Goal: Information Seeking & Learning: Learn about a topic

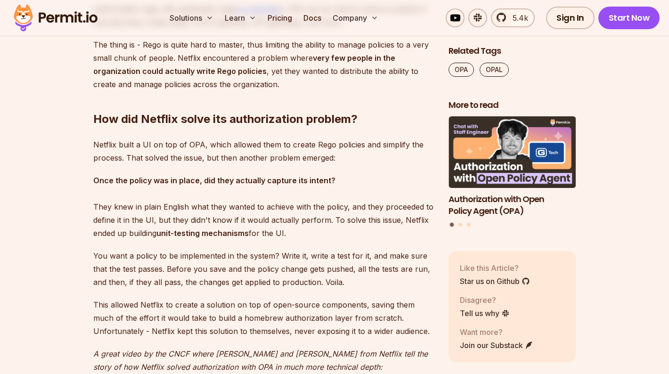
scroll to position [1347, 0]
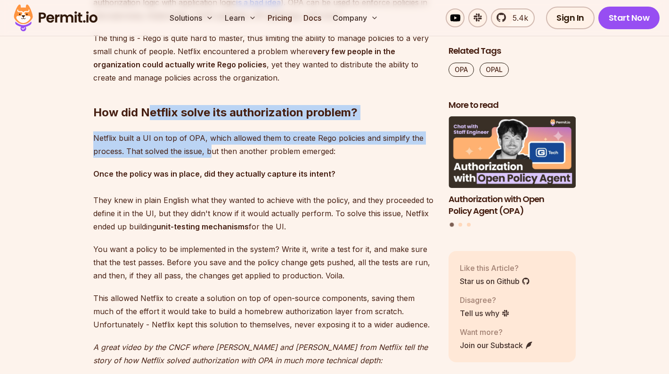
drag, startPoint x: 146, startPoint y: 114, endPoint x: 211, endPoint y: 151, distance: 75.4
click at [211, 151] on div "This blog is based on our video " Build Authorization like Netflix with Open So…" at bounding box center [263, 259] width 340 height 2001
click at [211, 151] on p "Netflix built a UI on top of OPA, which allowed them to create Rego policies an…" at bounding box center [263, 145] width 340 height 26
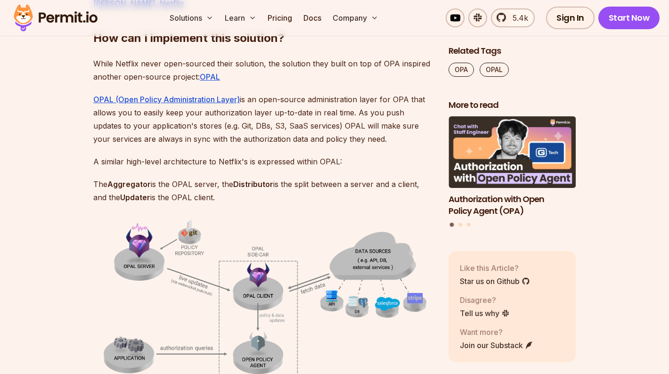
scroll to position [1950, 0]
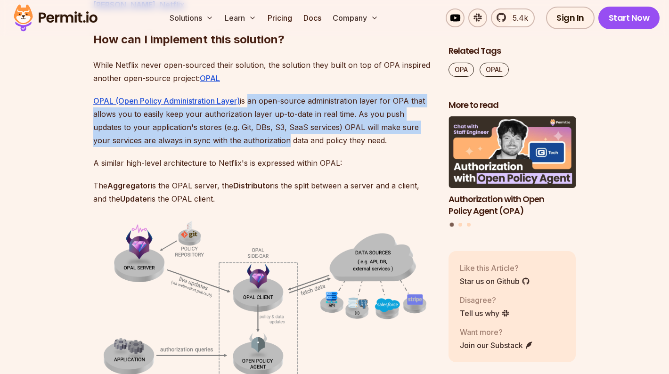
drag, startPoint x: 247, startPoint y: 101, endPoint x: 263, endPoint y: 132, distance: 34.8
click at [264, 134] on p "OPAL (Open Policy Administration Layer) is an open-source administration layer …" at bounding box center [263, 120] width 340 height 53
click at [263, 132] on p "OPAL (Open Policy Administration Layer) is an open-source administration layer …" at bounding box center [263, 120] width 340 height 53
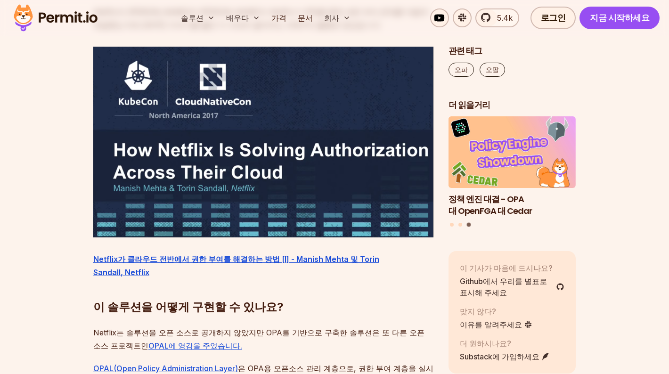
scroll to position [1842, 0]
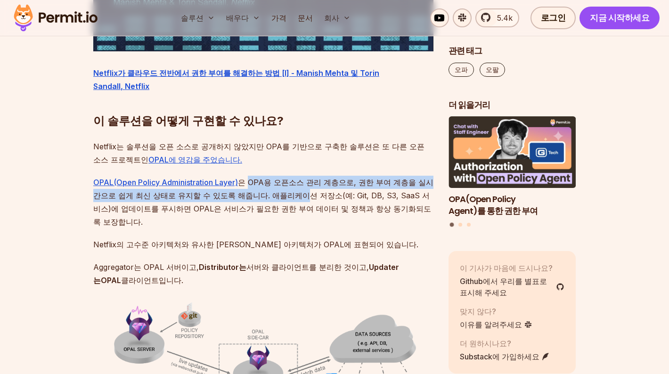
drag, startPoint x: 243, startPoint y: 118, endPoint x: 252, endPoint y: 132, distance: 16.3
click at [252, 178] on font "은 OPA용 오픈소스 관리 계층으로, 권한 부여 계층을 실시간으로 쉽게 최신 상태로 유지할 수 있도록 해줍니다. 애플리케이션 저장소(예: Gi…" at bounding box center [263, 202] width 340 height 49
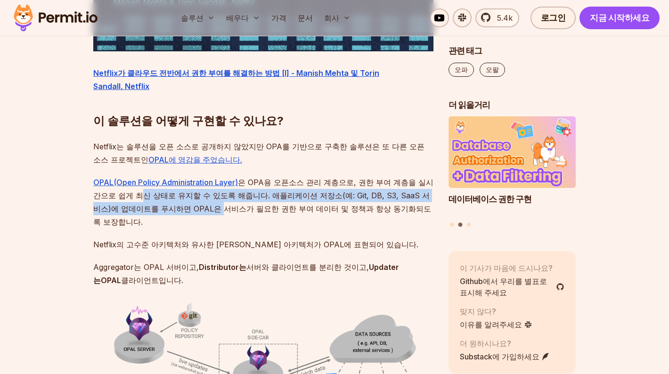
drag, startPoint x: 109, startPoint y: 131, endPoint x: 147, endPoint y: 145, distance: 40.4
click at [147, 178] on font "은 OPA용 오픈소스 관리 계층으로, 권한 부여 계층을 실시간으로 쉽게 최신 상태로 유지할 수 있도록 해줍니다. 애플리케이션 저장소(예: Gi…" at bounding box center [263, 202] width 340 height 49
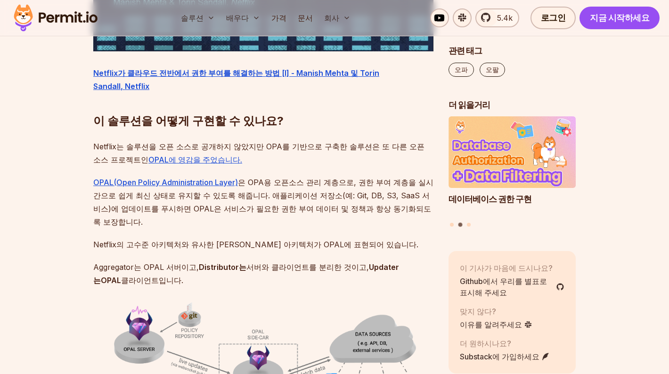
drag, startPoint x: 117, startPoint y: 141, endPoint x: 391, endPoint y: 145, distance: 273.4
click at [391, 176] on p "OPAL(Open Policy Administration Layer) 은 OPA용 오픈소스 관리 계층으로, 권한 부여 계층을 실시간으로 쉽게 …" at bounding box center [263, 202] width 340 height 53
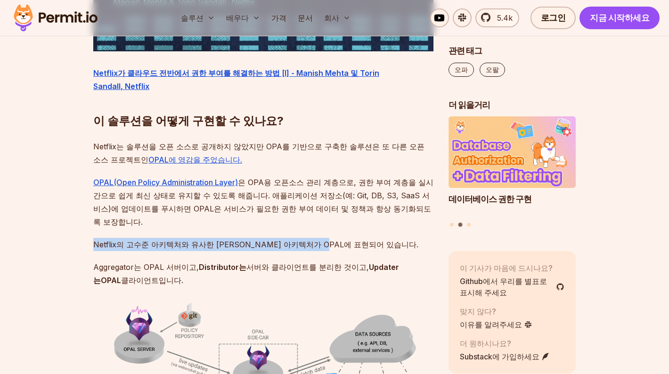
drag, startPoint x: 91, startPoint y: 164, endPoint x: 319, endPoint y: 162, distance: 228.2
click at [319, 240] on font "Netflix의 고수준 아키텍처와 유사한 고수준 아키텍처가 OPAL에 표현되어 있습니다." at bounding box center [255, 244] width 325 height 9
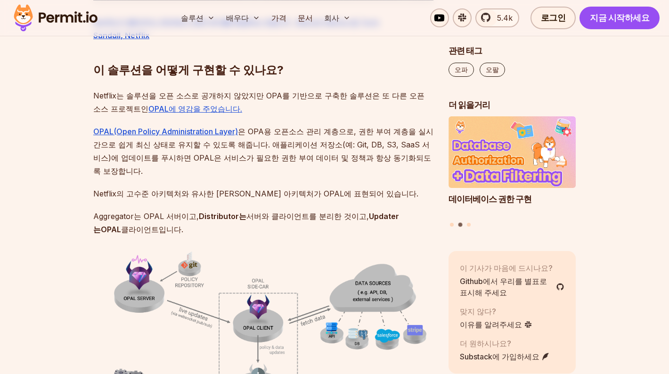
scroll to position [1895, 0]
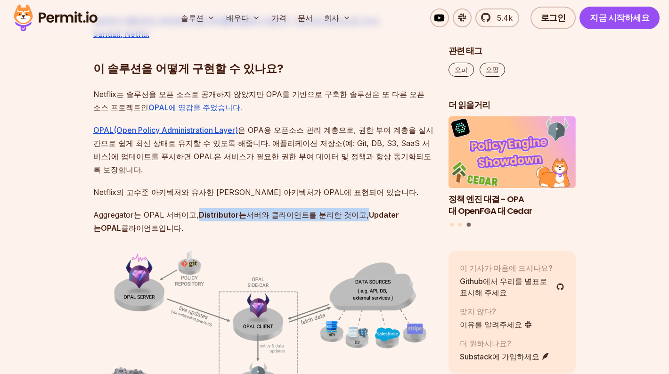
drag, startPoint x: 200, startPoint y: 137, endPoint x: 354, endPoint y: 134, distance: 154.6
click at [354, 210] on font "Aggregator 는 OPAL 서버이고, Distributor는 서버와 클라이언트를 분리한 것이고, Updater는" at bounding box center [246, 221] width 306 height 23
click at [354, 210] on font "서버와 클라이언트를 분리한 것이고," at bounding box center [308, 214] width 123 height 9
drag, startPoint x: 146, startPoint y: 136, endPoint x: 166, endPoint y: 136, distance: 20.3
click at [166, 210] on font "는 OPAL 서버이고," at bounding box center [166, 214] width 65 height 9
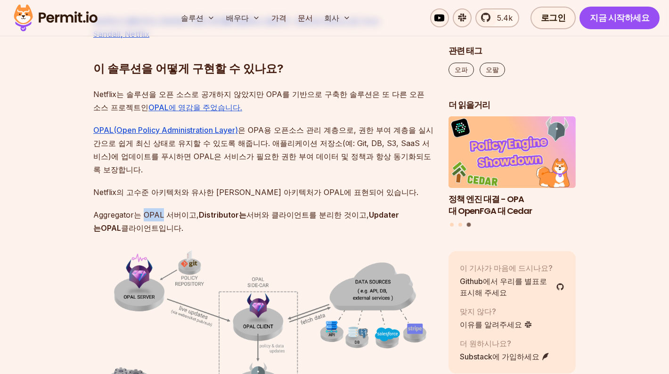
click at [166, 210] on font "는 OPAL 서버이고," at bounding box center [166, 214] width 65 height 9
drag, startPoint x: 200, startPoint y: 136, endPoint x: 251, endPoint y: 136, distance: 50.4
click at [251, 210] on font "Aggregator 는 OPAL 서버이고, Distributor는 서버와 클라이언트를 분리한 것이고, Updater는" at bounding box center [246, 221] width 306 height 23
click at [254, 210] on font "서버와 클라이언트를 분리한 것이고," at bounding box center [308, 214] width 123 height 9
drag, startPoint x: 251, startPoint y: 134, endPoint x: 350, endPoint y: 134, distance: 98.5
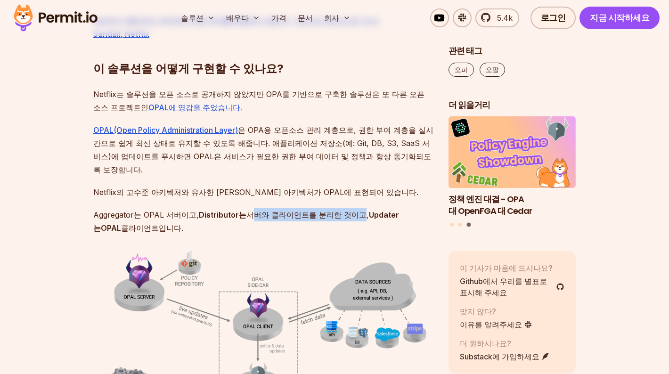
click at [350, 210] on font "서버와 클라이언트를 분리한 것이고," at bounding box center [308, 214] width 123 height 9
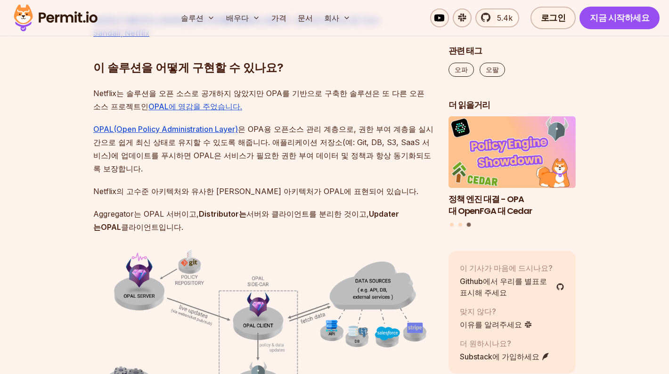
scroll to position [1900, 0]
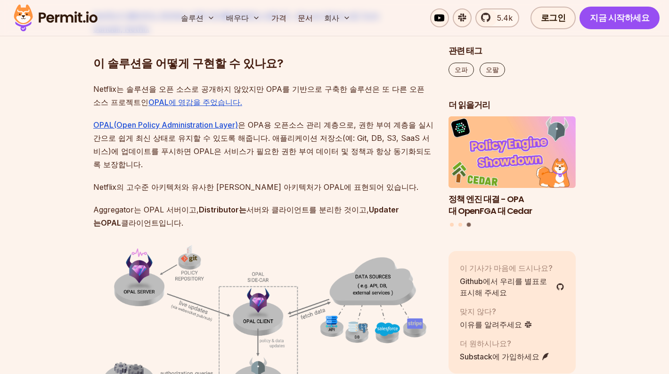
click at [451, 228] on div "데이터베이스 권한 구현 정책 엔진 대결 - OPA 대 OpenFGA 대 Cedar OPA(Open Policy Agent)를 통한 권한 부여 …" at bounding box center [512, 173] width 127 height 112
click at [452, 224] on button "슬라이드 1로 이동" at bounding box center [452, 225] width 4 height 4
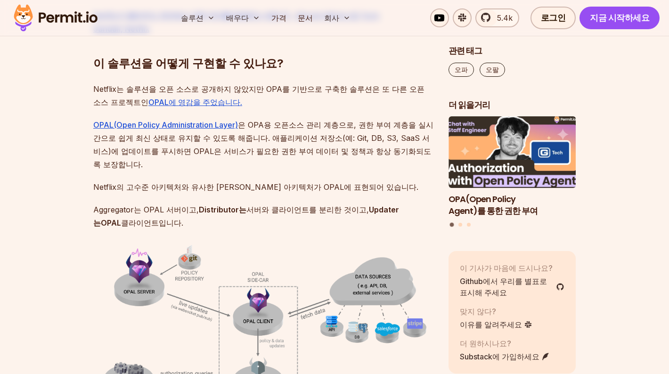
click at [478, 198] on font "OPA(Open Policy Agent)를 통한 권한 부여" at bounding box center [493, 205] width 89 height 24
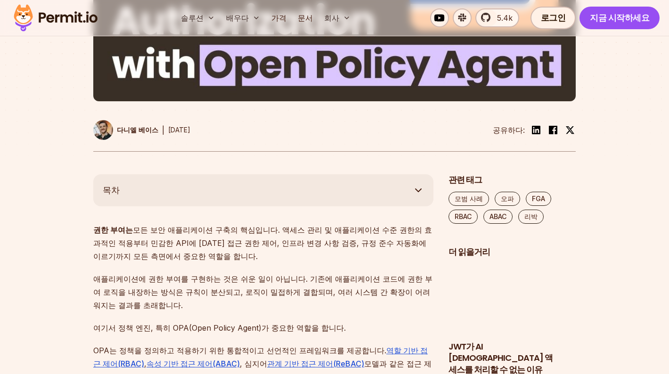
scroll to position [517, 0]
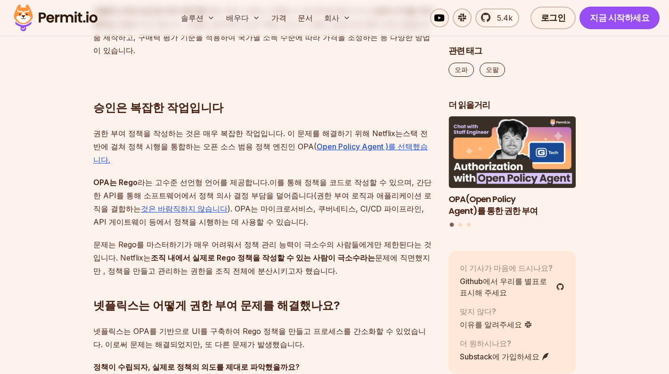
scroll to position [1073, 0]
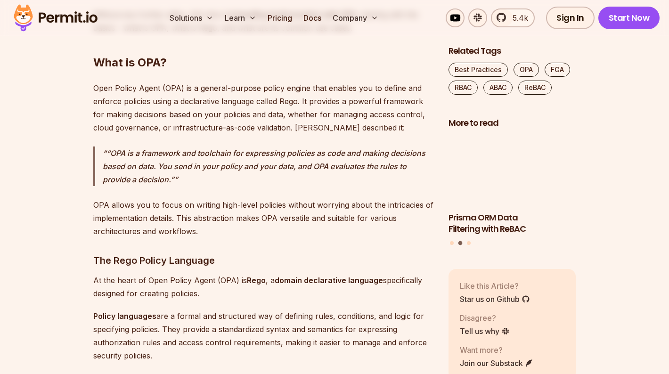
scroll to position [1264, 0]
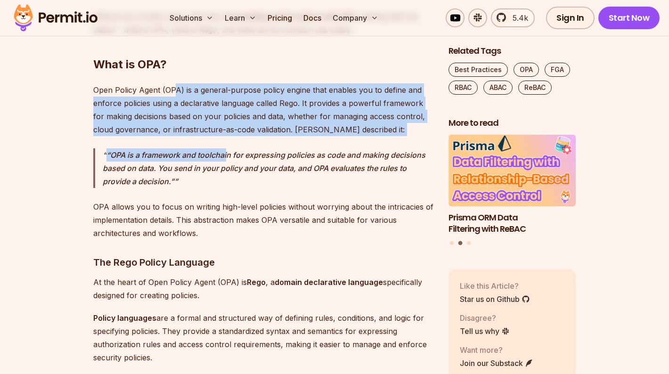
drag, startPoint x: 176, startPoint y: 88, endPoint x: 227, endPoint y: 155, distance: 84.0
click at [227, 155] on p "“OPA is a framework and toolchain for expressing policies as code and making de…" at bounding box center [268, 168] width 331 height 40
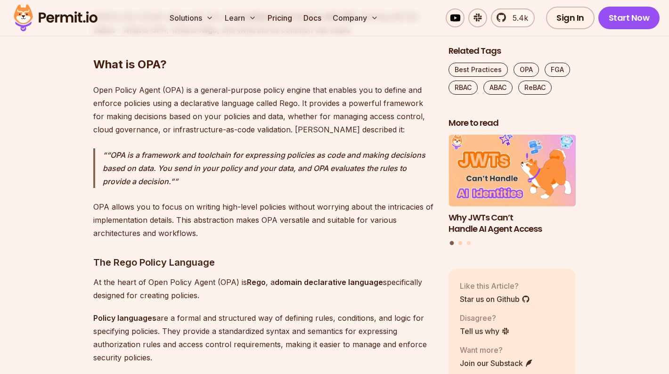
click at [460, 242] on button "Go to slide 2" at bounding box center [461, 243] width 4 height 4
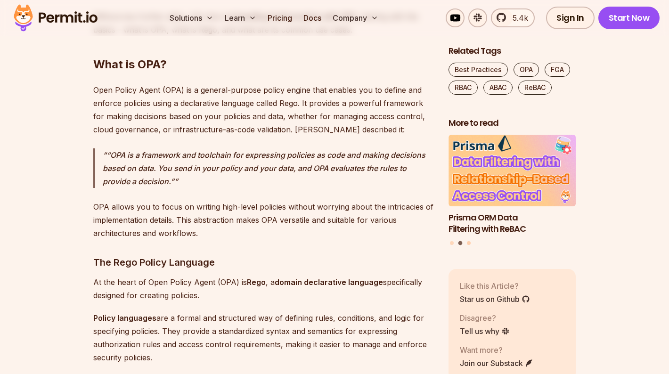
click at [469, 242] on button "Go to slide 3" at bounding box center [469, 243] width 4 height 4
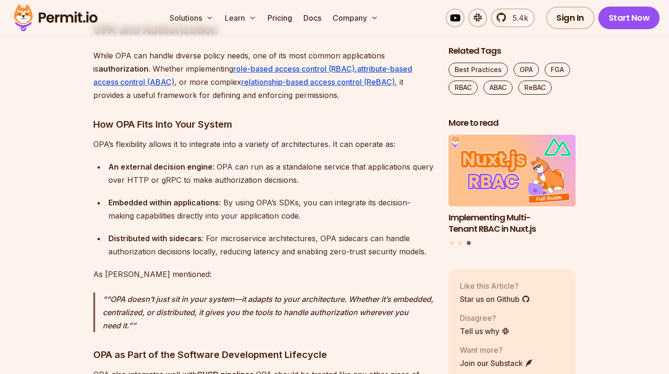
scroll to position [1702, 0]
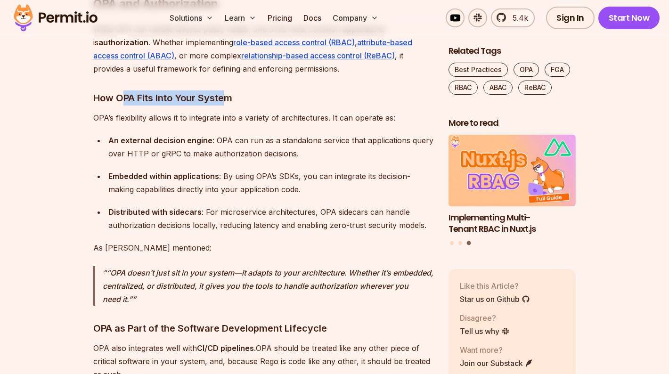
drag, startPoint x: 121, startPoint y: 94, endPoint x: 224, endPoint y: 91, distance: 103.7
click at [224, 91] on h3 "How OPA Fits Into Your System" at bounding box center [263, 98] width 340 height 15
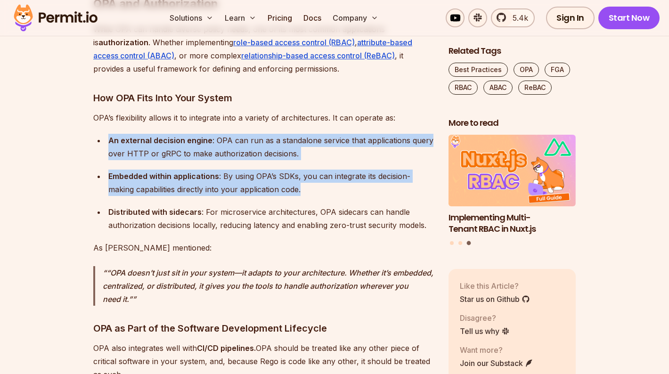
drag, startPoint x: 107, startPoint y: 140, endPoint x: 304, endPoint y: 200, distance: 205.9
click at [304, 200] on ul "An external decision engine : OPA can run as a standalone service that applicat…" at bounding box center [263, 183] width 340 height 98
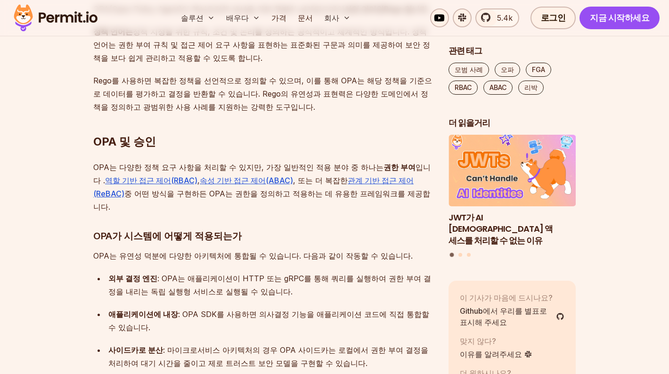
scroll to position [1471, 0]
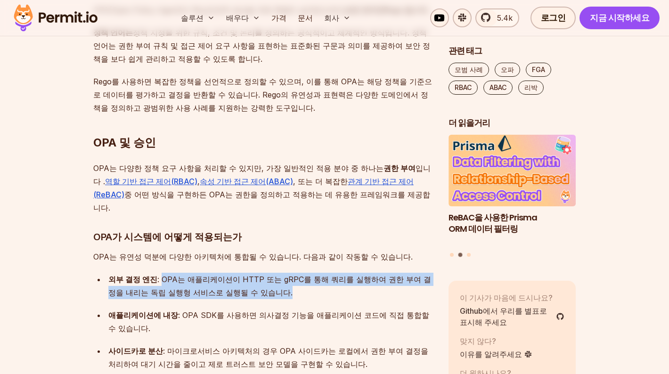
drag, startPoint x: 157, startPoint y: 173, endPoint x: 219, endPoint y: 200, distance: 68.4
click at [219, 273] on ul "외부 결정 엔진 : OPA는 애플리케이션이 HTTP 또는 gRPC를 통해 쿼리를 실행하여 권한 부여 결정을 내리는 독립 실행형 서비스로 실행될…" at bounding box center [263, 322] width 340 height 98
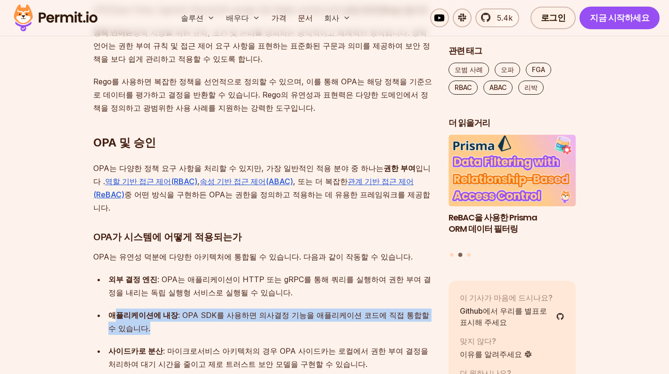
drag, startPoint x: 115, startPoint y: 210, endPoint x: 236, endPoint y: 218, distance: 121.4
click at [236, 273] on ul "외부 결정 엔진 : OPA는 애플리케이션이 HTTP 또는 gRPC를 통해 쿼리를 실행하여 권한 부여 결정을 내리는 독립 실행형 서비스로 실행될…" at bounding box center [263, 322] width 340 height 98
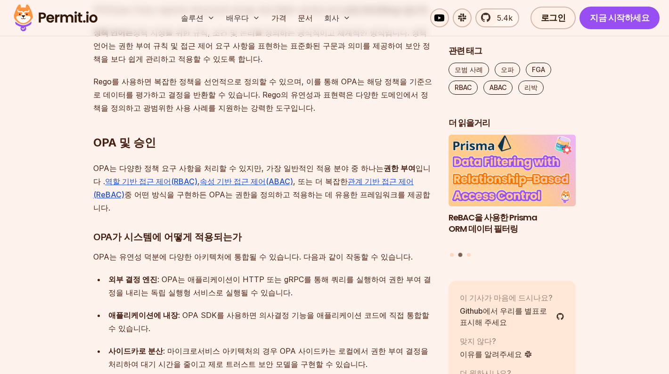
click at [227, 273] on ul "외부 결정 엔진 : OPA는 애플리케이션이 HTTP 또는 gRPC를 통해 쿼리를 실행하여 권한 부여 결정을 내리는 독립 실행형 서비스로 실행될…" at bounding box center [263, 322] width 340 height 98
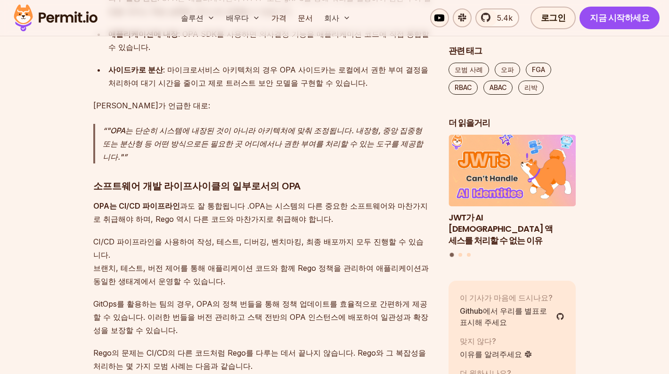
scroll to position [1752, 0]
